Goal: Task Accomplishment & Management: Manage account settings

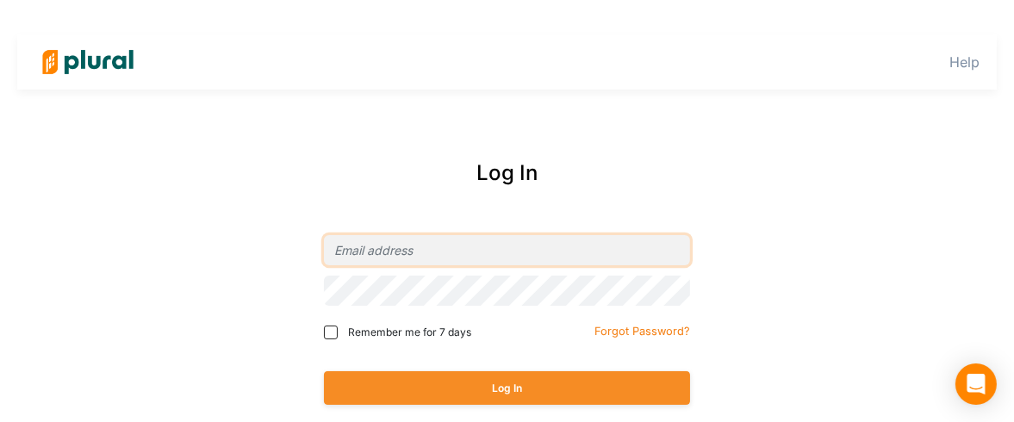
click at [421, 255] on input "email" at bounding box center [507, 250] width 366 height 30
type input "[EMAIL_ADDRESS][DOMAIN_NAME]"
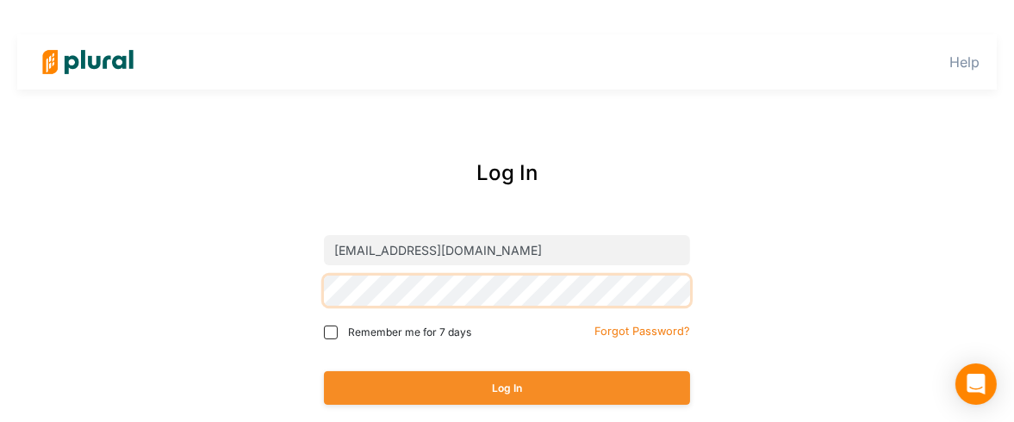
click at [324, 371] on button "Log In" at bounding box center [507, 388] width 366 height 34
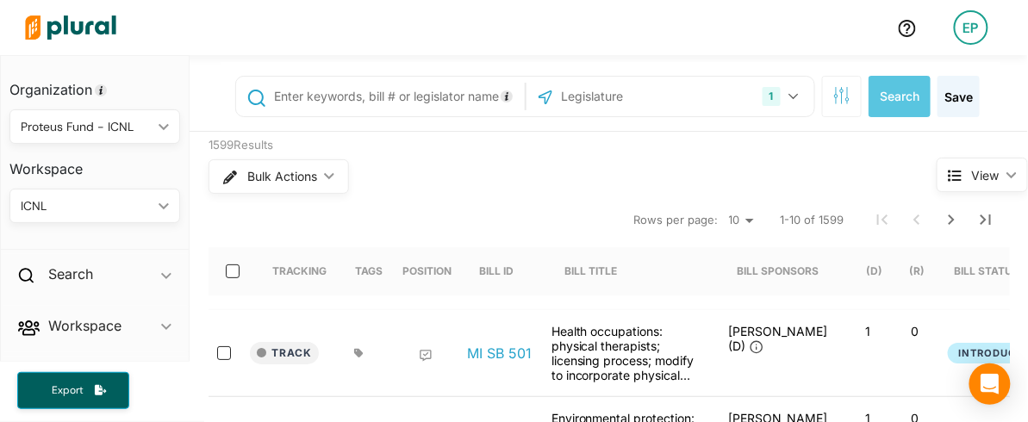
click at [388, 90] on input "text" at bounding box center [395, 96] width 247 height 33
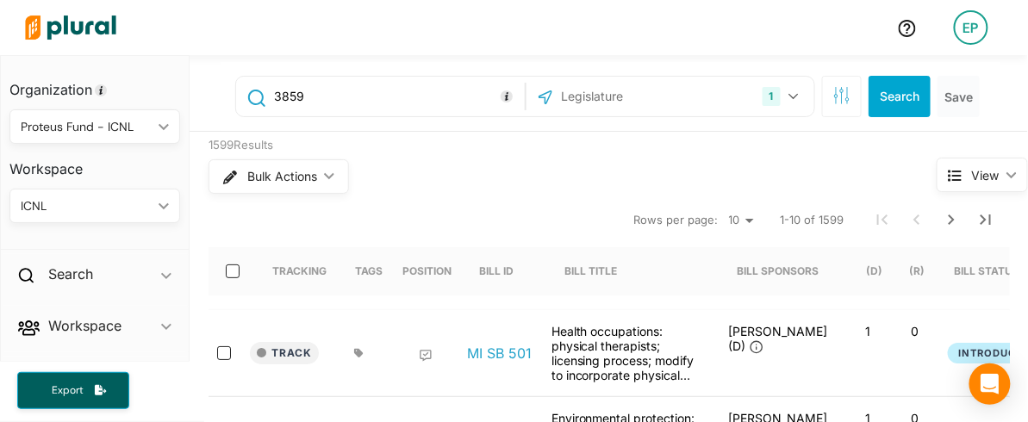
type input "3859"
click at [768, 103] on button "1" at bounding box center [783, 96] width 54 height 33
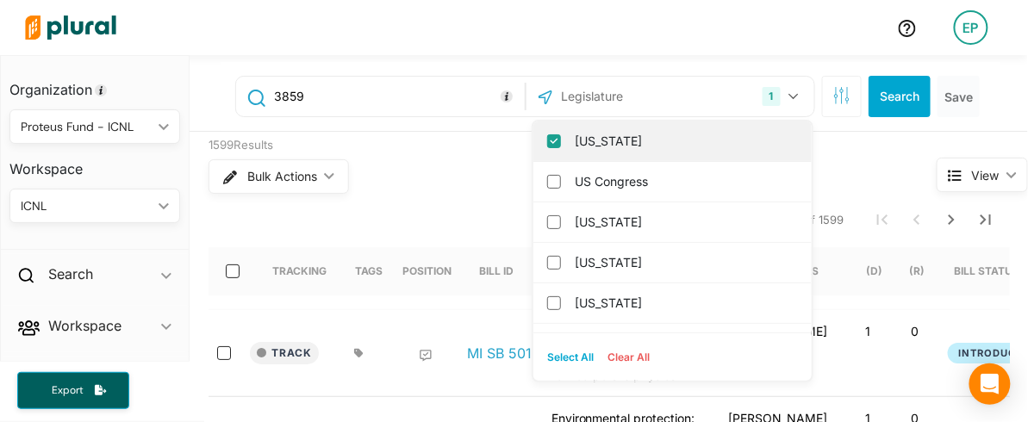
click at [609, 146] on label "[US_STATE]" at bounding box center [685, 141] width 220 height 26
click at [561, 146] on input "[US_STATE]" at bounding box center [554, 141] width 14 height 14
click at [593, 149] on label "US Congress" at bounding box center [685, 141] width 220 height 26
click at [561, 148] on input "US Congress" at bounding box center [554, 141] width 14 height 14
checkbox input "true"
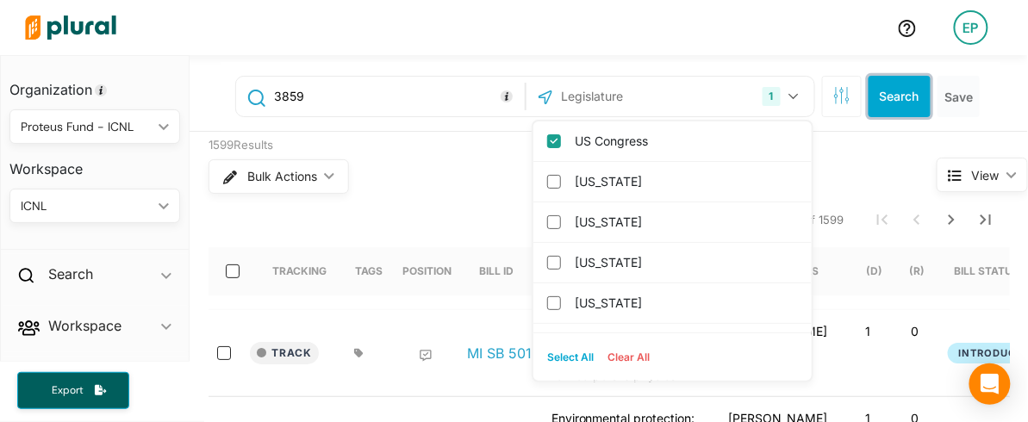
click at [883, 106] on button "Search" at bounding box center [899, 96] width 62 height 41
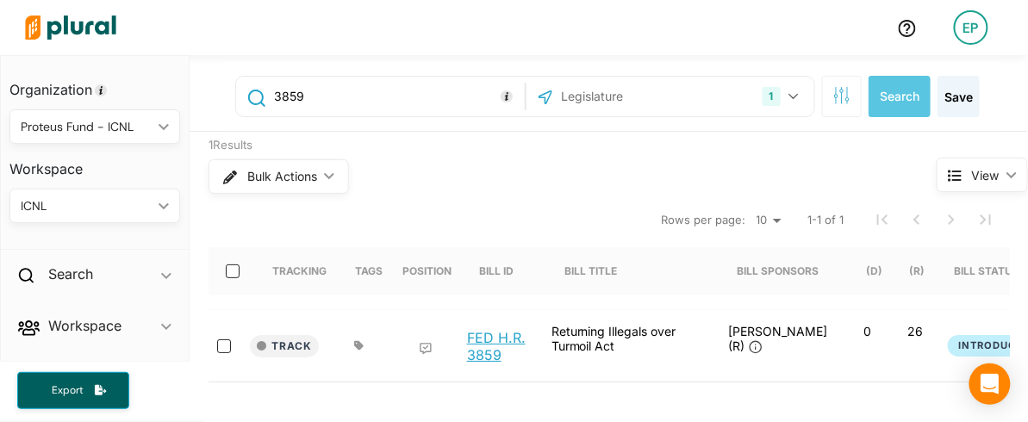
click at [479, 351] on link "FED H.R. 3859" at bounding box center [499, 346] width 65 height 34
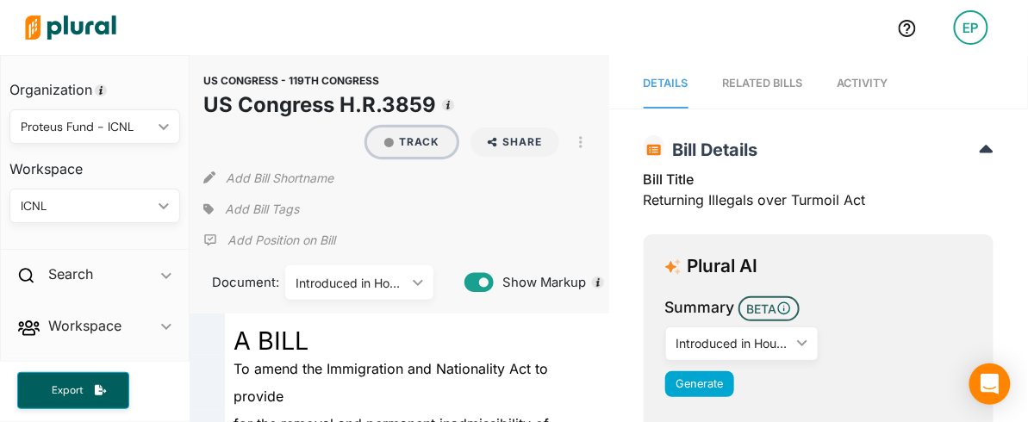
click at [389, 134] on button "Track" at bounding box center [412, 142] width 90 height 29
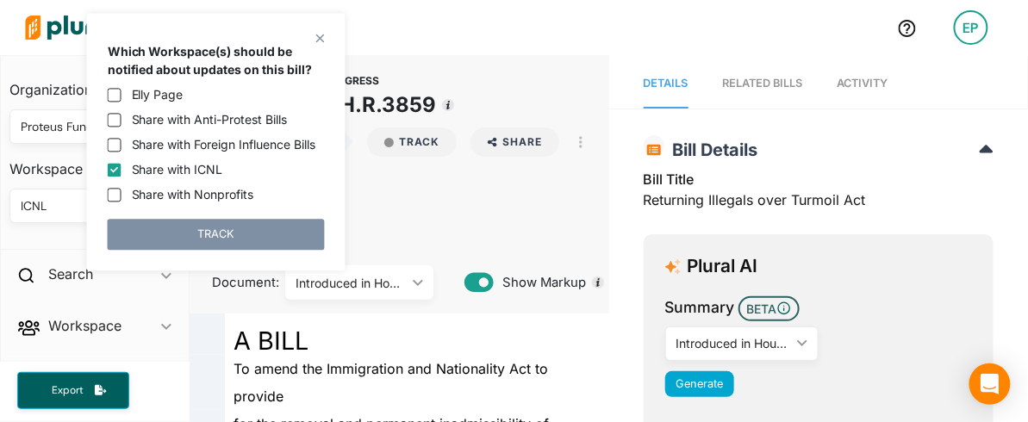
click at [116, 178] on div "Share with ICNL" at bounding box center [216, 169] width 217 height 18
click at [120, 177] on input "Share with ICNL" at bounding box center [115, 170] width 14 height 14
checkbox input "false"
click at [122, 126] on div "Share with Anti-Protest Bills" at bounding box center [216, 119] width 217 height 18
click at [320, 36] on polygon at bounding box center [320, 38] width 15 height 15
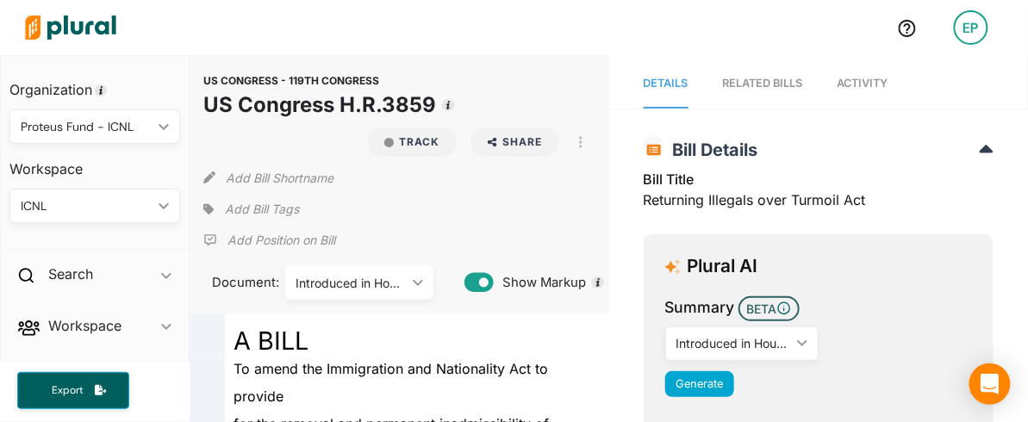
click at [78, 202] on div "ICNL" at bounding box center [86, 206] width 131 height 18
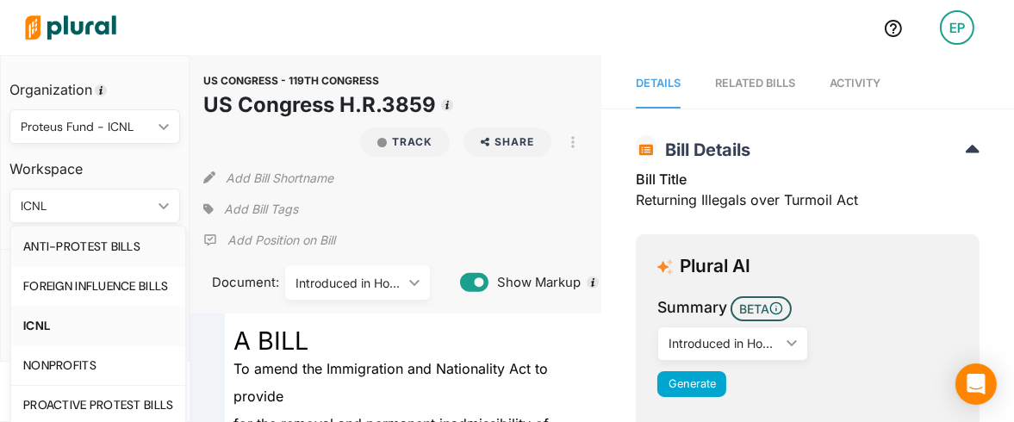
click at [84, 241] on div "ANTI-PROTEST BILLS" at bounding box center [98, 247] width 150 height 15
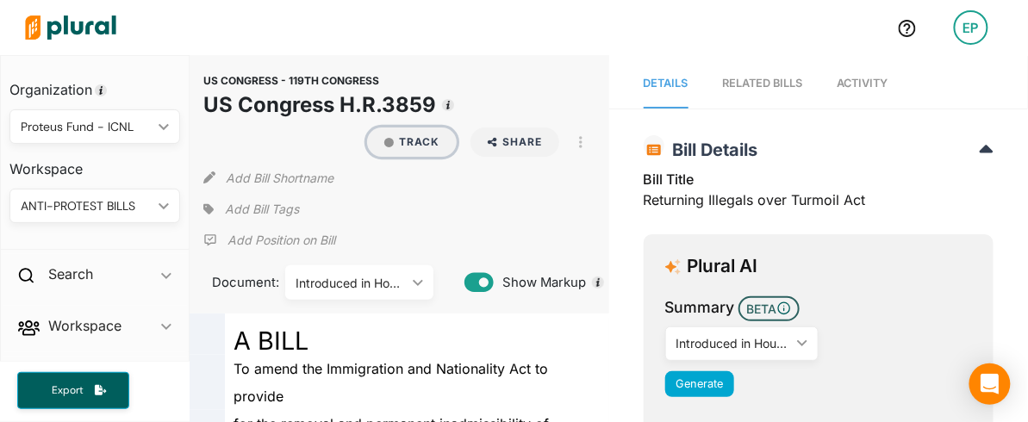
click at [395, 141] on button "Track" at bounding box center [412, 142] width 90 height 29
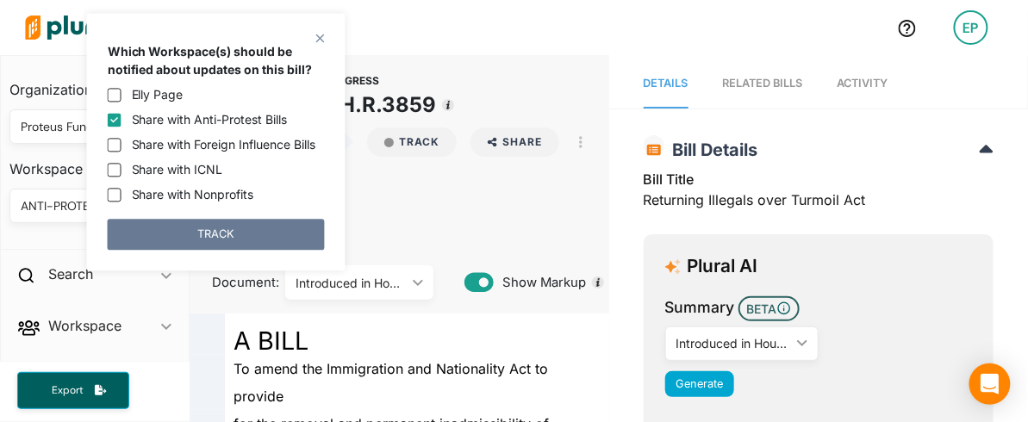
click at [122, 234] on button "TRACK" at bounding box center [216, 234] width 217 height 31
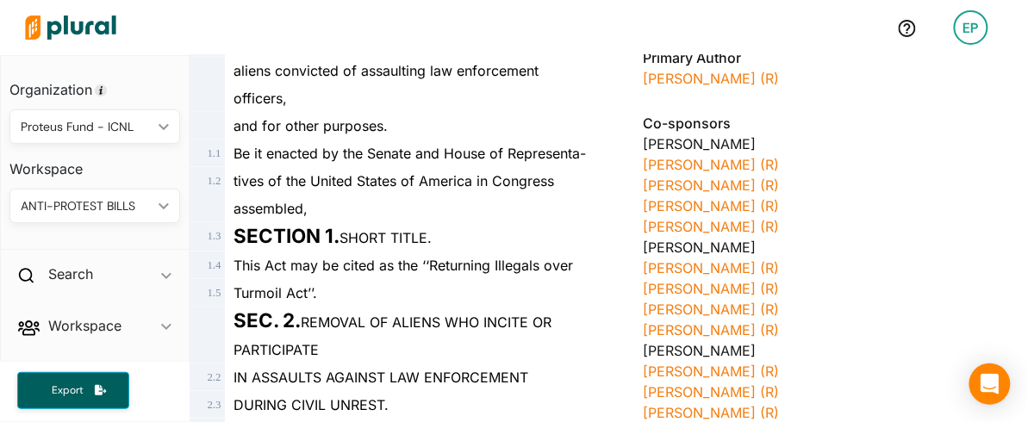
scroll to position [383, 0]
